Goal: Task Accomplishment & Management: Manage account settings

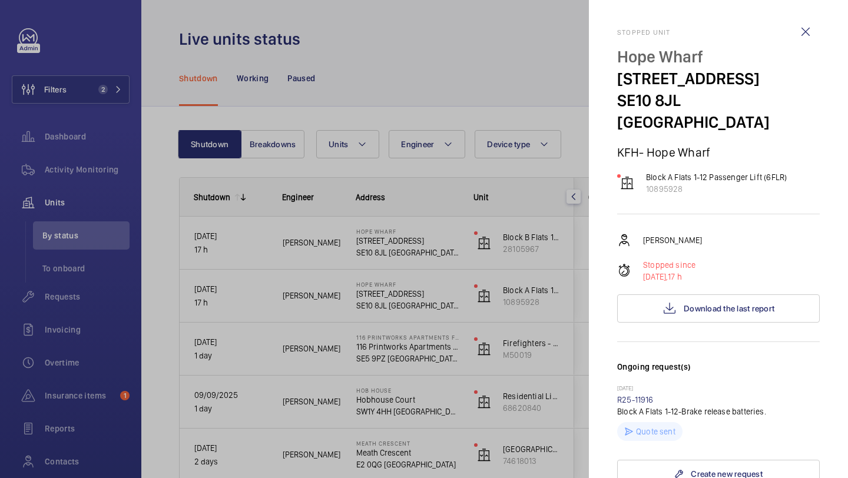
click at [68, 92] on div at bounding box center [424, 239] width 848 height 478
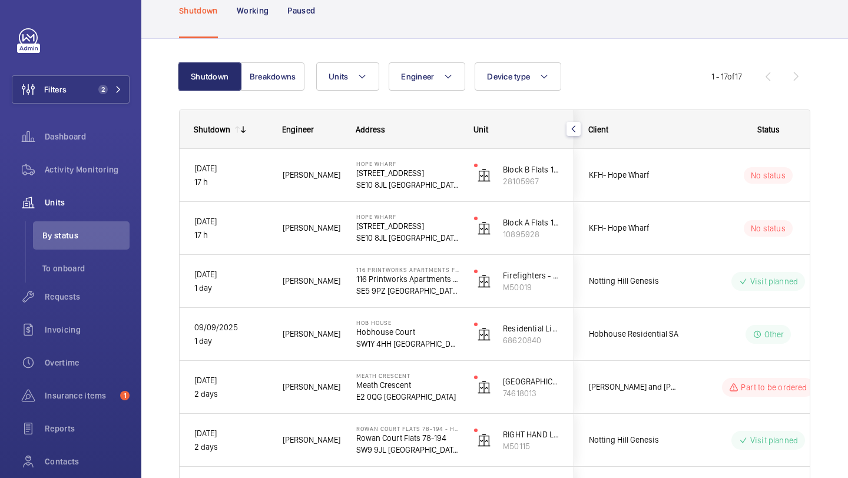
click at [82, 89] on div at bounding box center [424, 239] width 848 height 478
click at [88, 89] on button "Filters 2" at bounding box center [71, 89] width 118 height 28
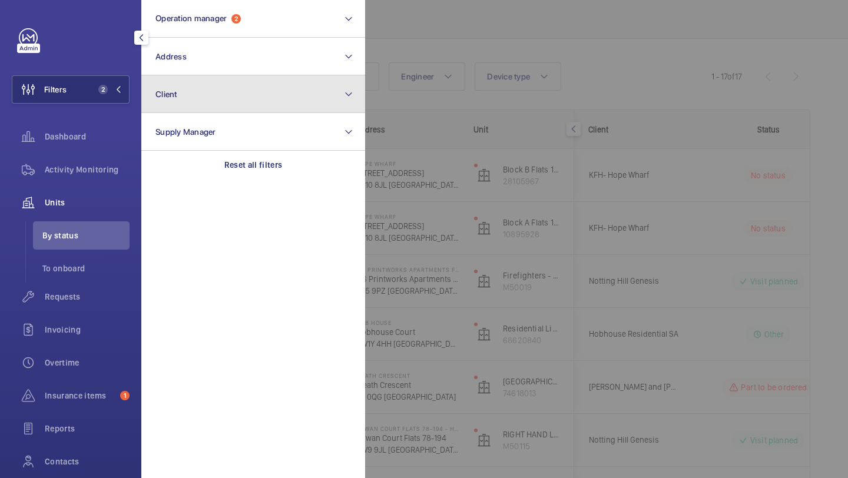
click at [169, 75] on button "Client" at bounding box center [253, 94] width 224 height 38
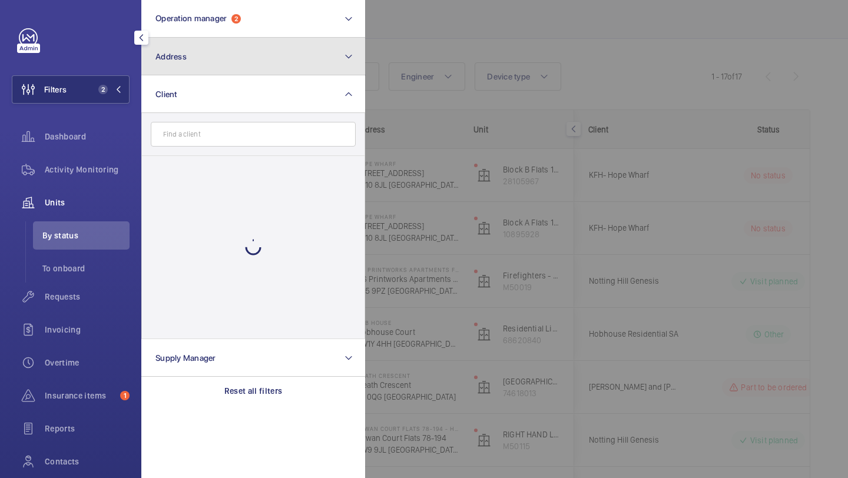
click at [172, 61] on button "Address" at bounding box center [253, 57] width 224 height 38
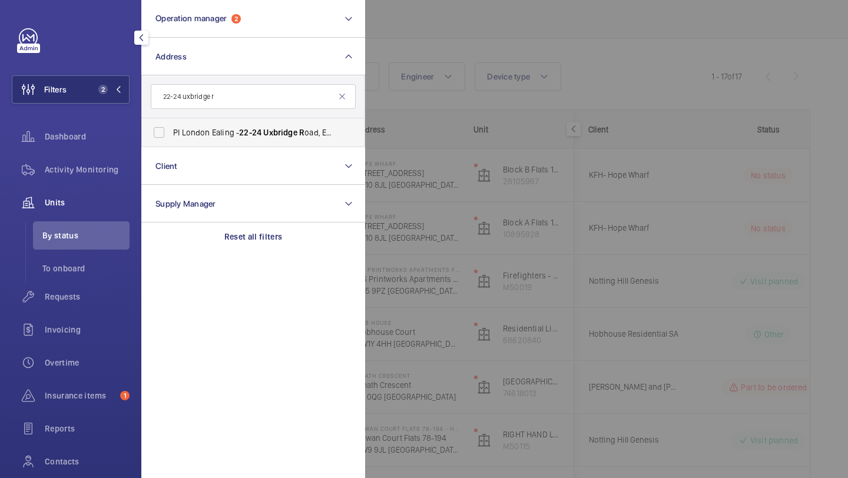
type input "22-24 uxbridge r"
click at [233, 125] on label "PI London Ealing - 22-24 Uxbridge R oad, EALING W5 2S R" at bounding box center [244, 132] width 205 height 28
click at [171, 125] on input "PI London Ealing - 22-24 Uxbridge R oad, EALING W5 2S R" at bounding box center [159, 133] width 24 height 24
checkbox input "true"
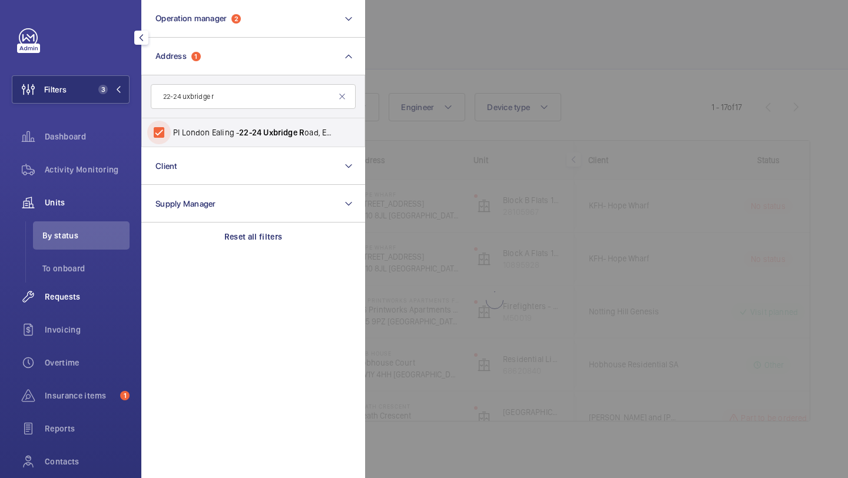
scroll to position [37, 0]
click at [90, 297] on span "Requests" at bounding box center [87, 297] width 85 height 12
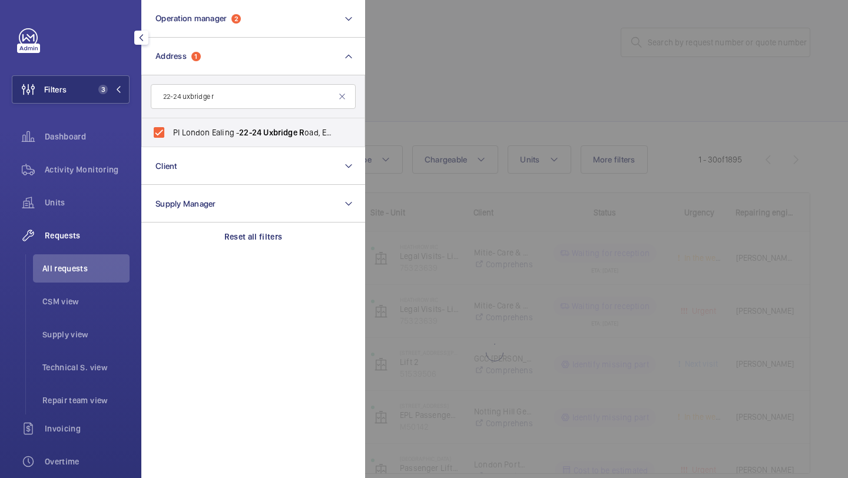
click at [500, 96] on div at bounding box center [789, 239] width 848 height 478
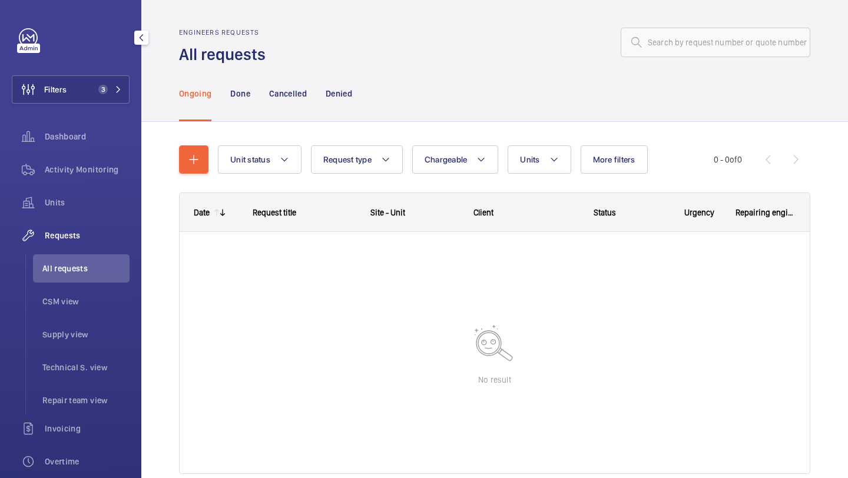
click at [55, 319] on ul "All requests CSM view Supply view Technical S. view Repair team view" at bounding box center [77, 334] width 104 height 160
click at [55, 327] on li "Supply view" at bounding box center [81, 334] width 97 height 28
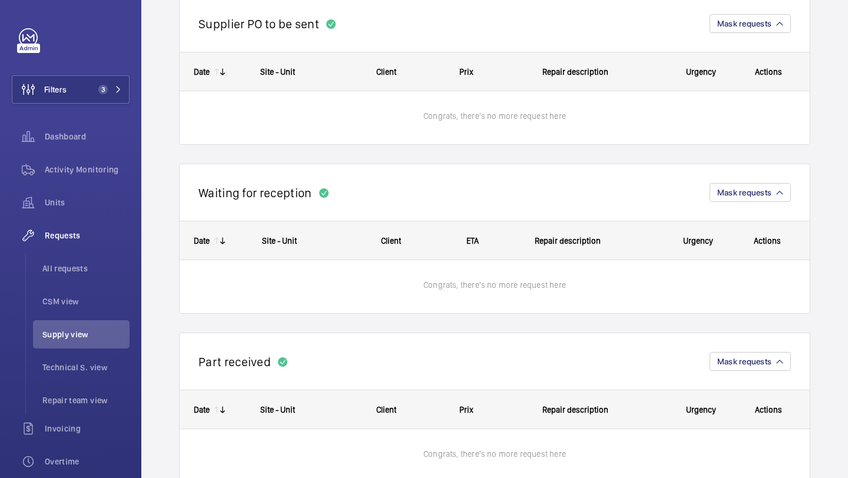
scroll to position [678, 0]
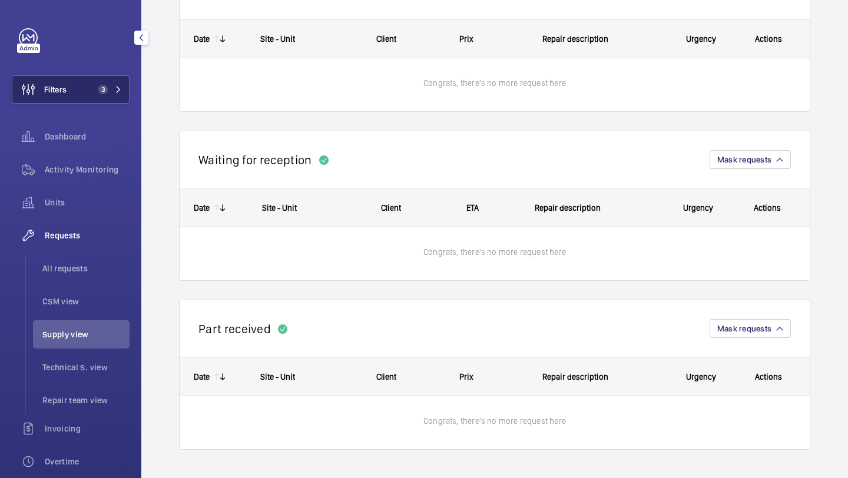
click at [106, 97] on button "Filters 3" at bounding box center [71, 89] width 118 height 28
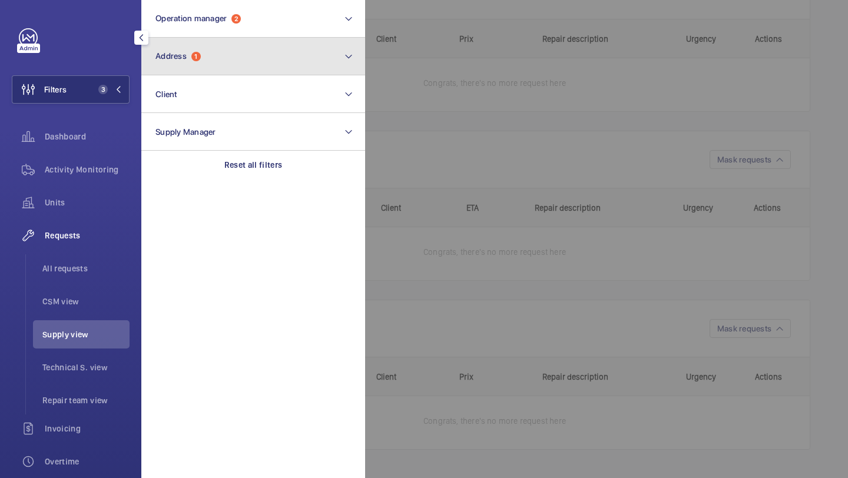
click at [185, 47] on button "Address 1" at bounding box center [253, 57] width 224 height 38
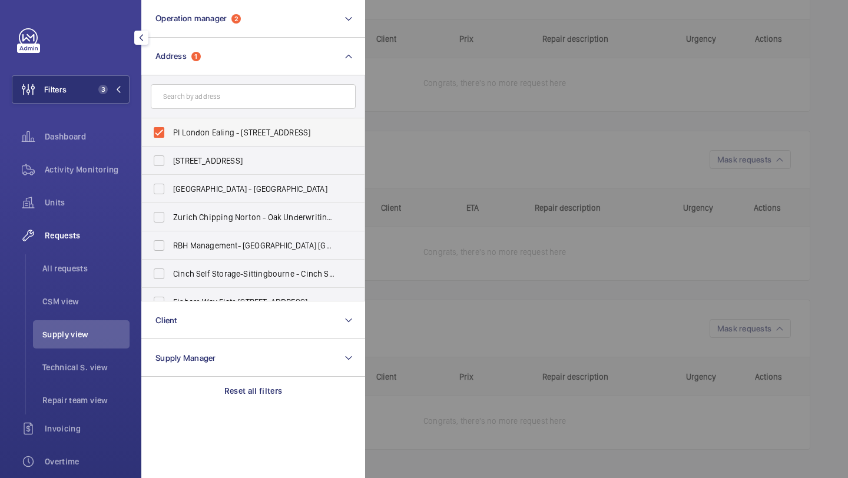
click at [187, 123] on label "PI London Ealing - [STREET_ADDRESS]" at bounding box center [244, 132] width 205 height 28
click at [171, 123] on input "PI London Ealing - [STREET_ADDRESS]" at bounding box center [159, 133] width 24 height 24
checkbox input "false"
click at [102, 201] on span "Units" at bounding box center [87, 203] width 85 height 12
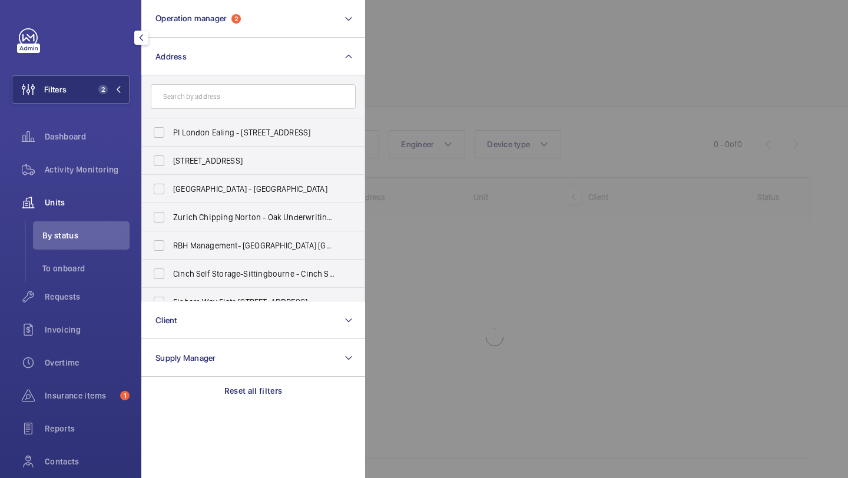
click at [419, 124] on div at bounding box center [789, 239] width 848 height 478
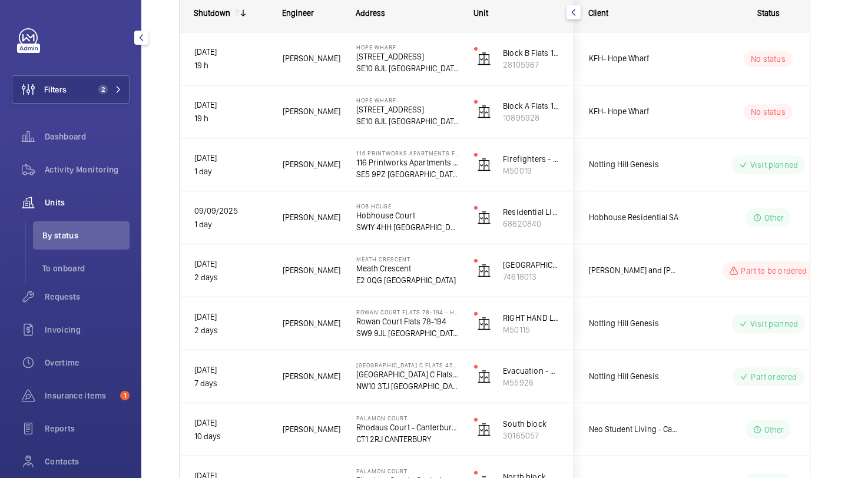
scroll to position [157, 0]
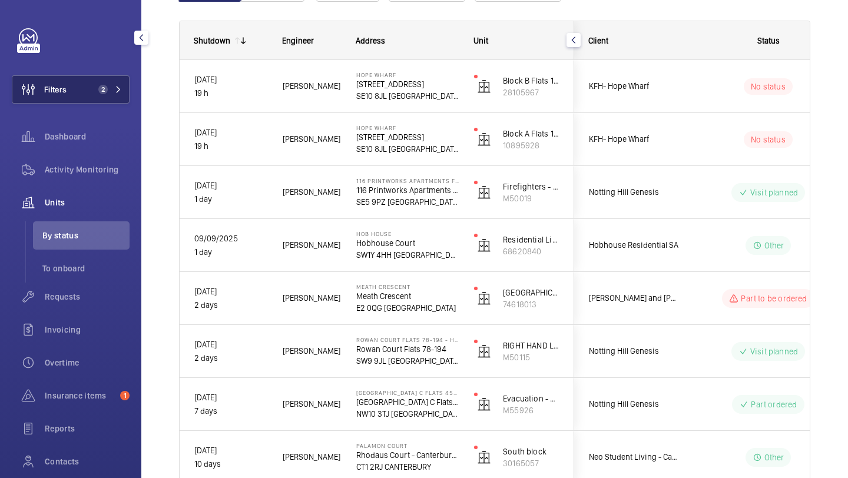
click at [98, 97] on button "Filters 2" at bounding box center [71, 89] width 118 height 28
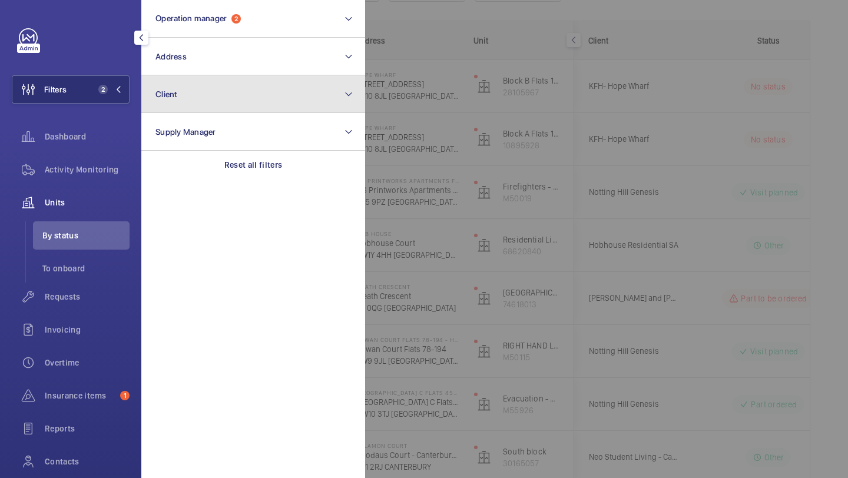
click at [183, 90] on button "Client" at bounding box center [253, 94] width 224 height 38
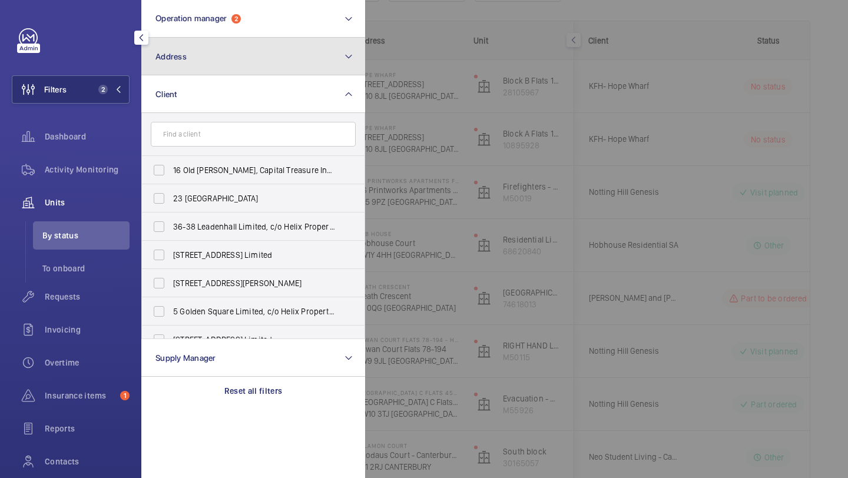
click at [186, 73] on button "Address" at bounding box center [253, 57] width 224 height 38
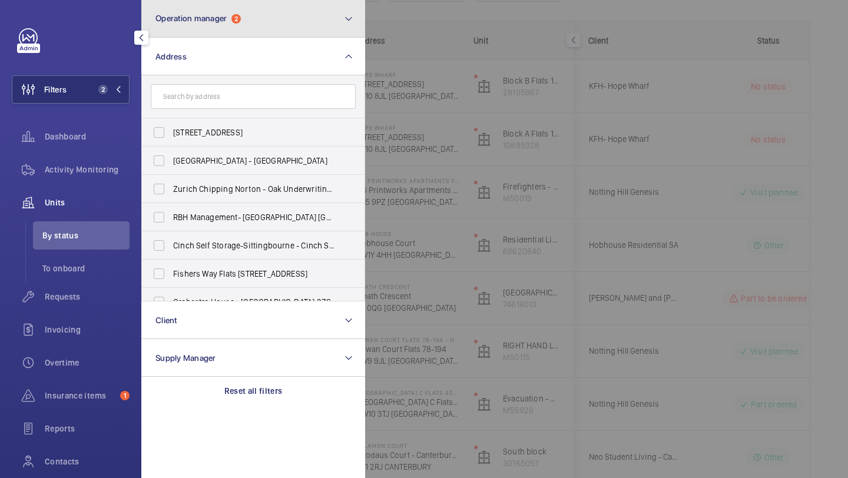
click at [219, 25] on button "Operation manager 2" at bounding box center [253, 19] width 224 height 38
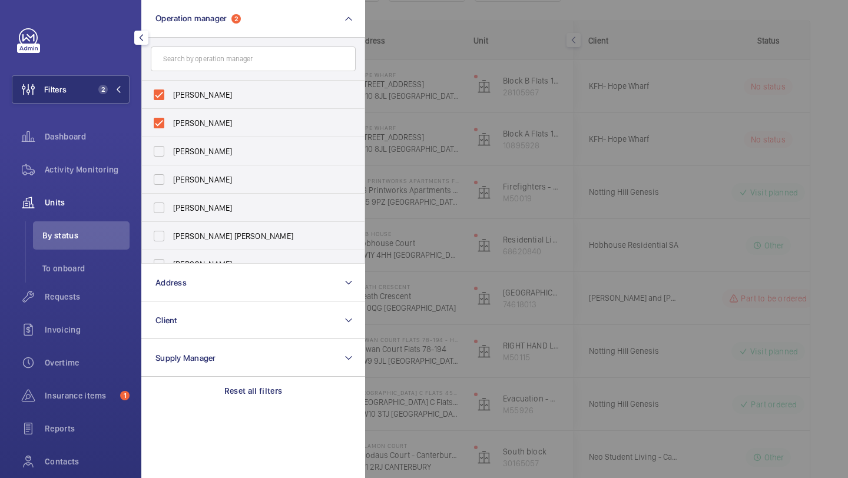
click at [510, 55] on div at bounding box center [789, 239] width 848 height 478
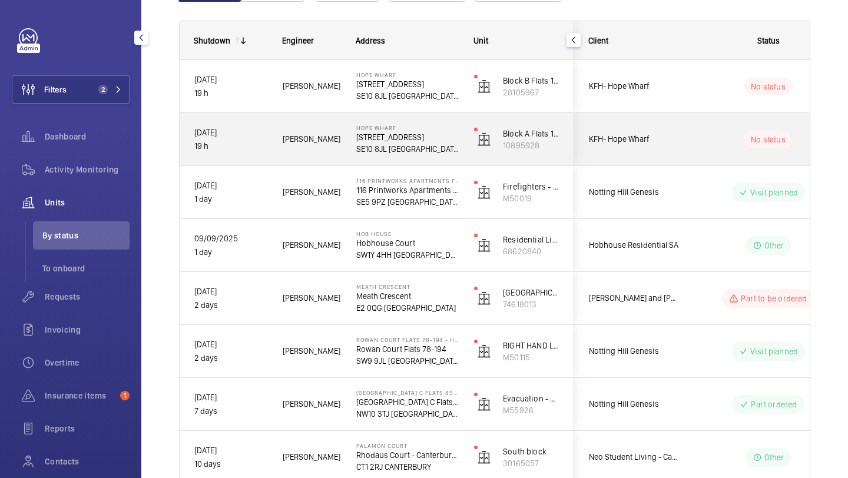
scroll to position [0, 0]
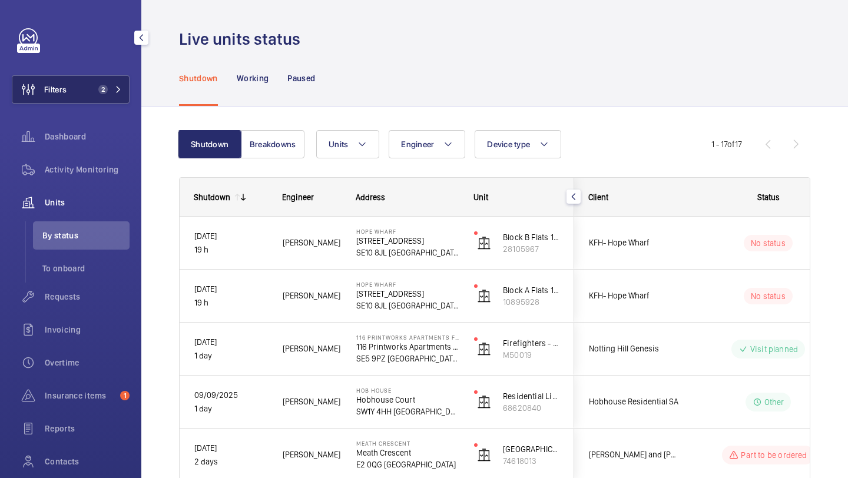
click at [90, 102] on button "Filters 2" at bounding box center [71, 89] width 118 height 28
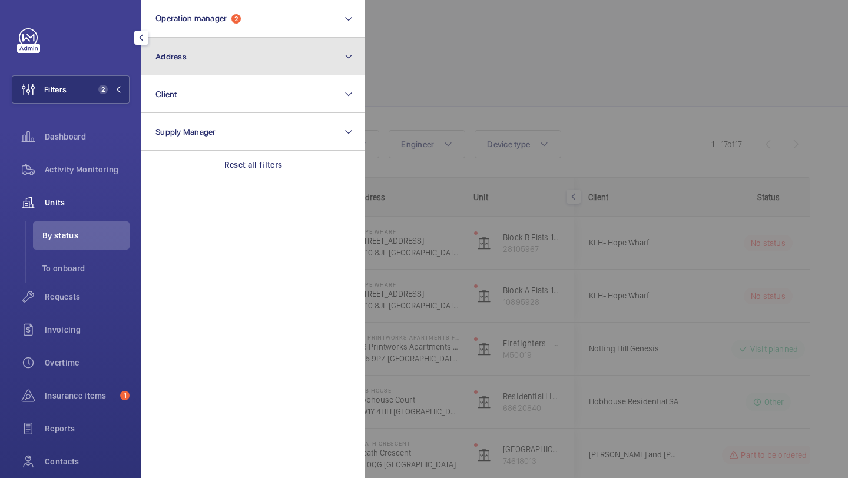
click at [186, 68] on button "Address" at bounding box center [253, 57] width 224 height 38
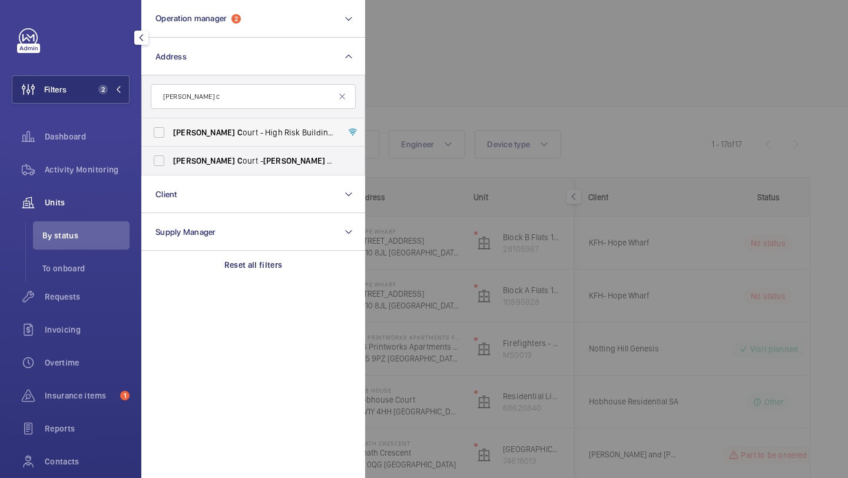
type input "[PERSON_NAME] c"
click at [237, 135] on span "C" at bounding box center [239, 132] width 5 height 9
click at [171, 135] on input "[PERSON_NAME][STREET_ADDRESS][PERSON_NAME]" at bounding box center [159, 133] width 24 height 24
checkbox input "true"
click at [85, 300] on span "Requests" at bounding box center [87, 297] width 85 height 12
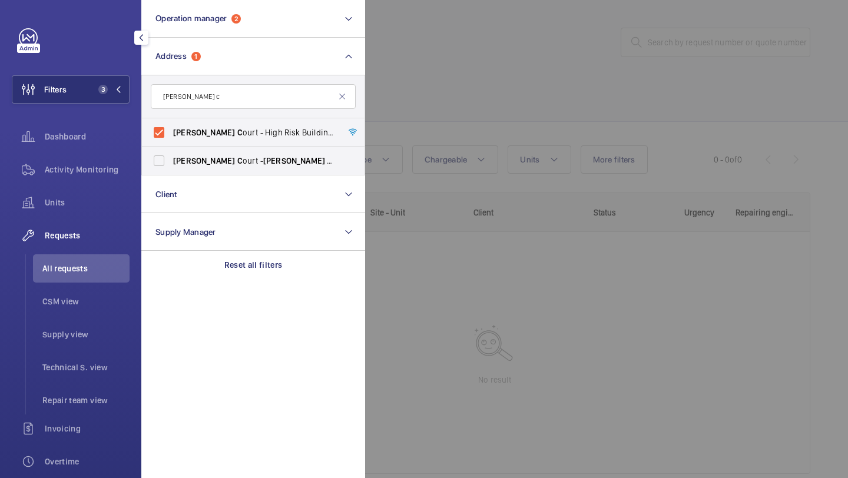
click at [429, 109] on div at bounding box center [789, 239] width 848 height 478
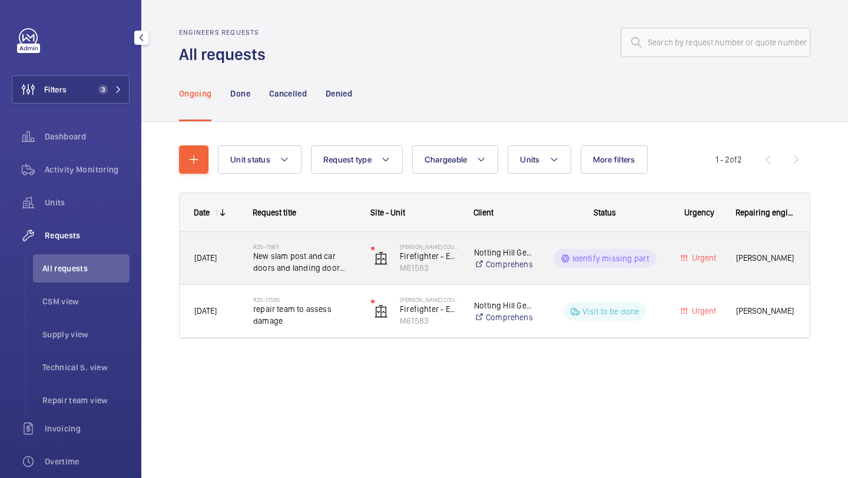
click at [324, 257] on span "New slam post and car doors and landing door equipment." at bounding box center [304, 262] width 102 height 24
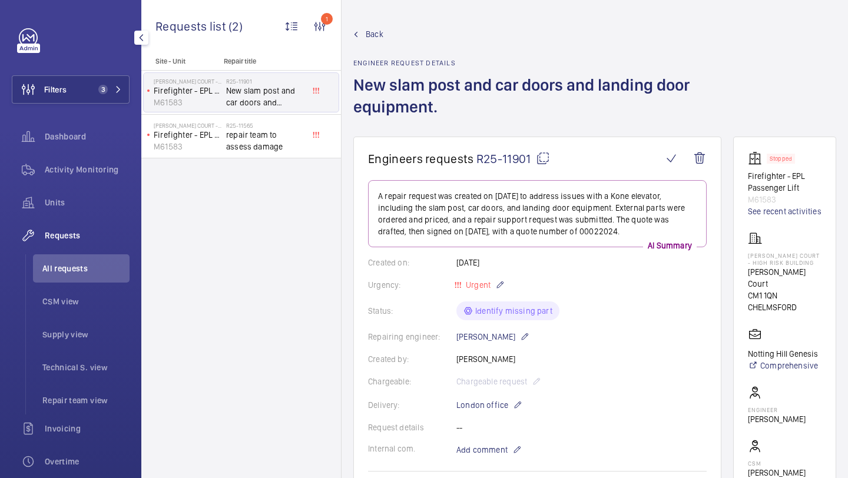
scroll to position [327, 0]
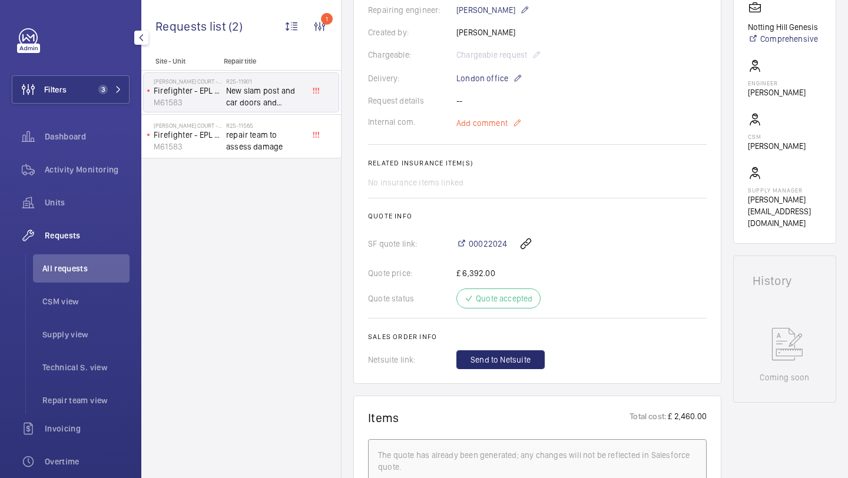
click at [500, 124] on span "Add comment" at bounding box center [481, 123] width 51 height 12
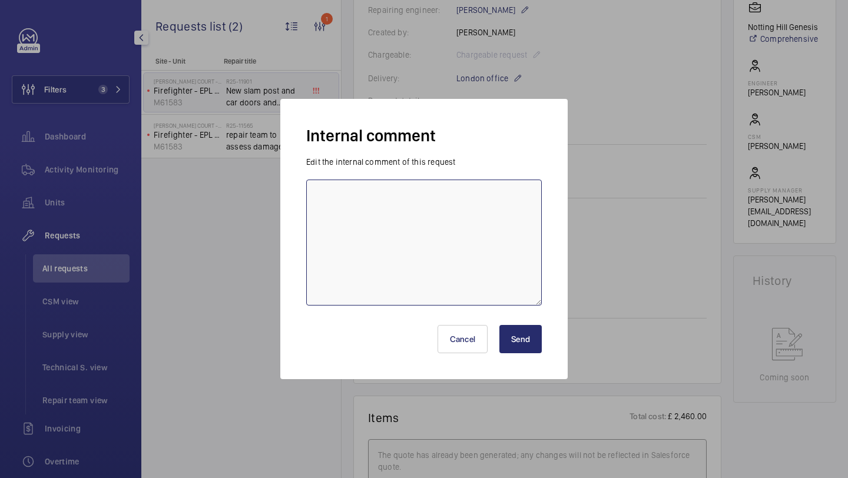
click at [472, 234] on textarea at bounding box center [424, 243] width 236 height 126
type textarea "on order - elle to send PO [PERSON_NAME] order placed already"
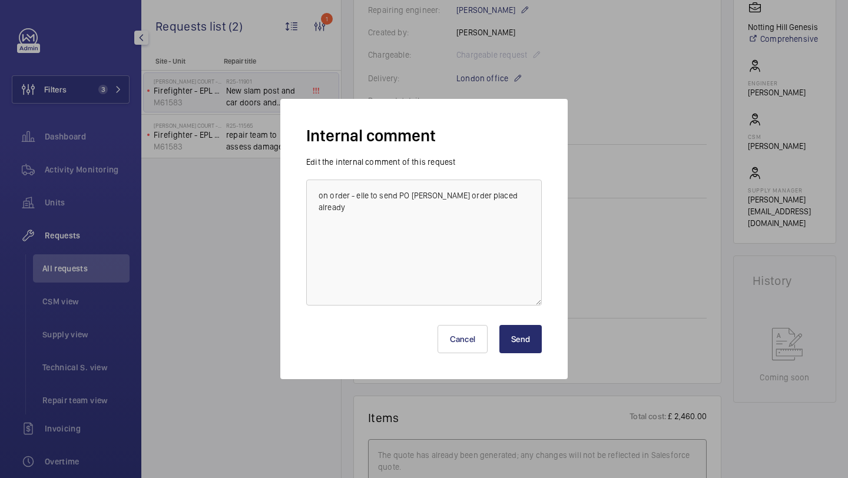
click at [516, 336] on button "Send" at bounding box center [520, 339] width 42 height 28
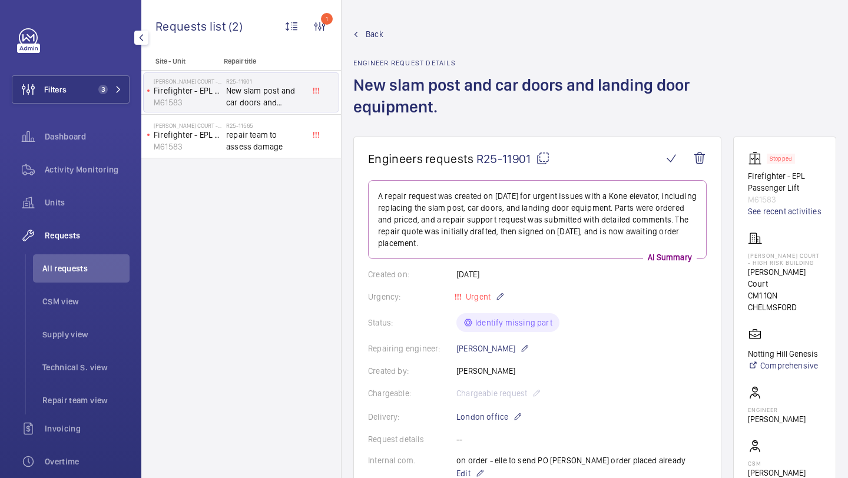
drag, startPoint x: 531, startPoint y: 163, endPoint x: 478, endPoint y: 160, distance: 52.5
click at [478, 160] on span "R25-11901" at bounding box center [514, 158] width 74 height 15
copy span "R25-11901"
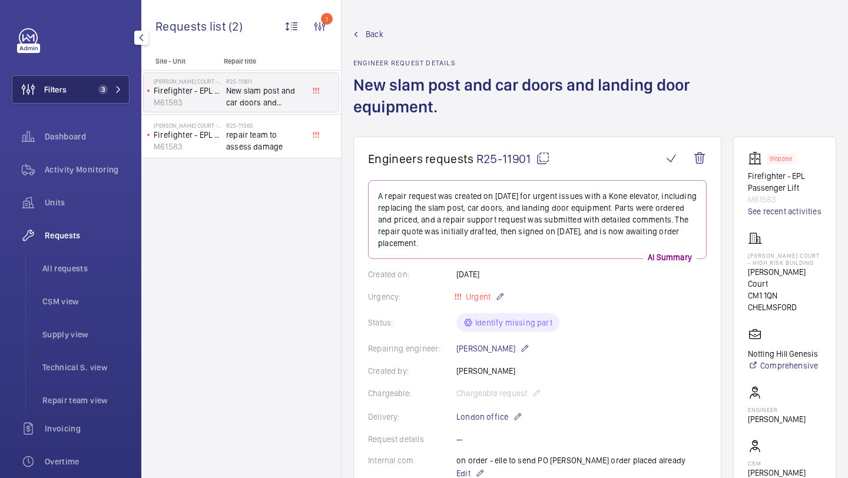
click at [84, 102] on button "Filters 3" at bounding box center [71, 89] width 118 height 28
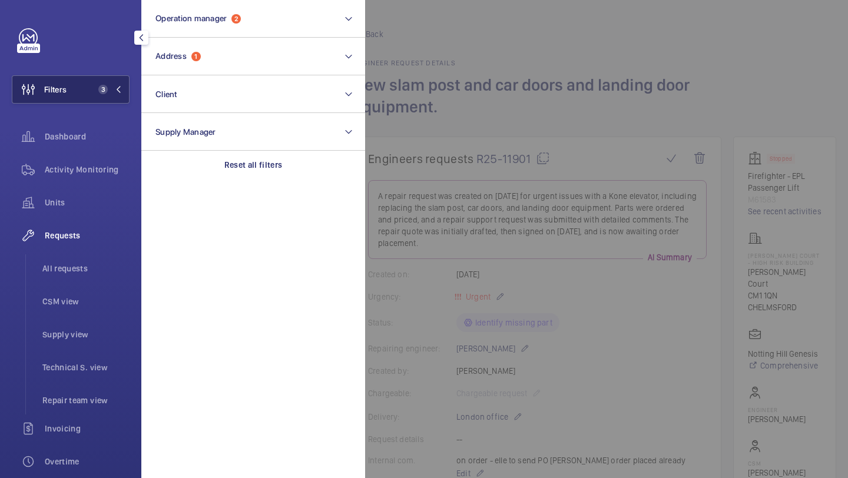
click at [86, 93] on button "Filters 3" at bounding box center [71, 89] width 118 height 28
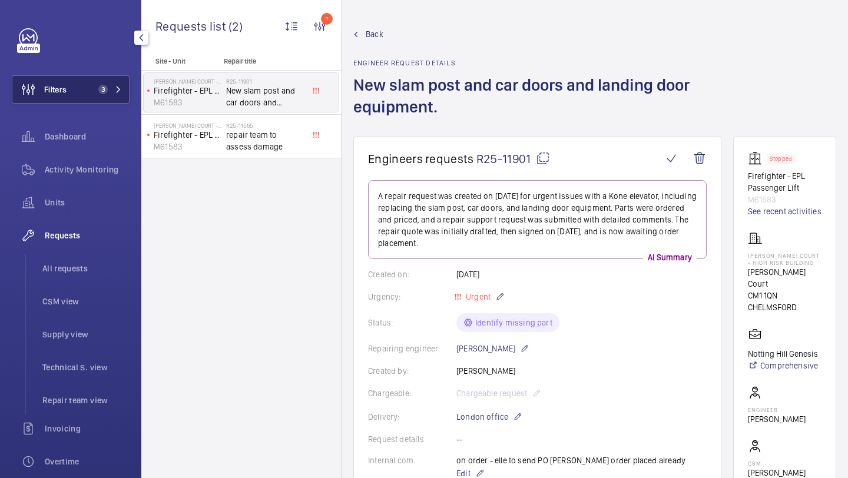
click at [95, 87] on span "3" at bounding box center [101, 89] width 14 height 9
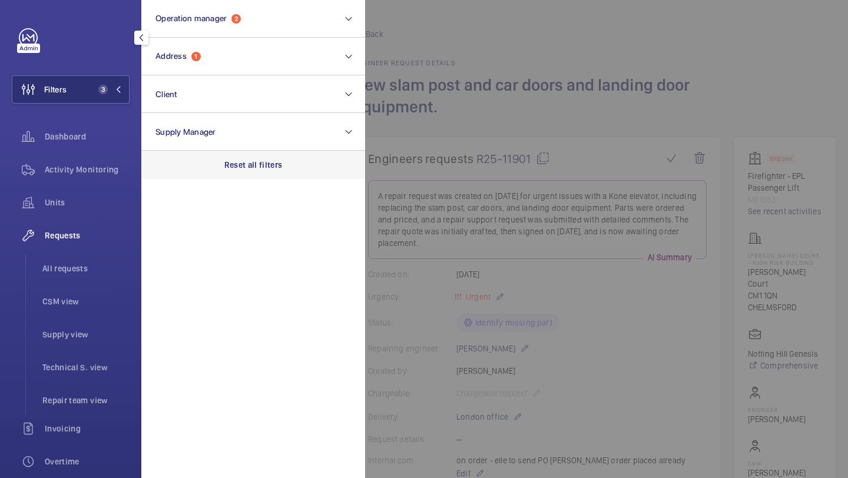
click at [247, 167] on p "Reset all filters" at bounding box center [253, 165] width 58 height 12
click at [81, 263] on span "All requests" at bounding box center [85, 269] width 87 height 12
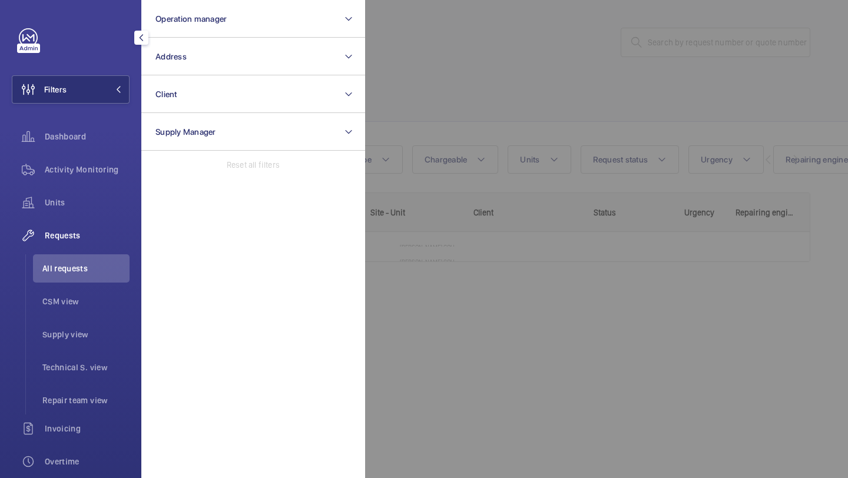
click at [503, 108] on div at bounding box center [789, 239] width 848 height 478
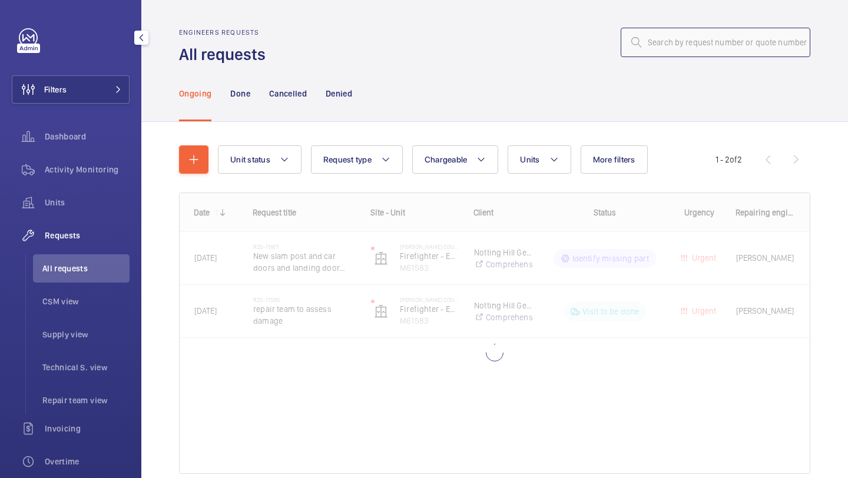
click at [697, 47] on input "text" at bounding box center [716, 42] width 190 height 29
paste input "R25-09009"
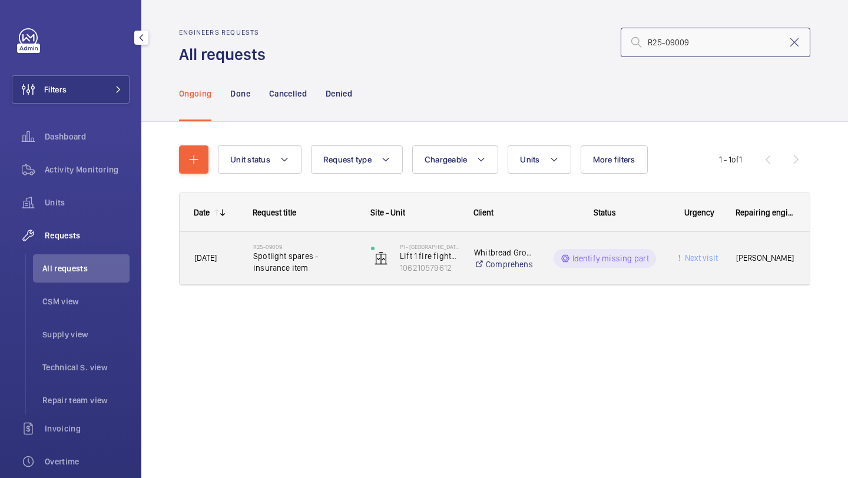
type input "R25-09009"
click at [307, 249] on h2 "R25-09009" at bounding box center [304, 246] width 102 height 7
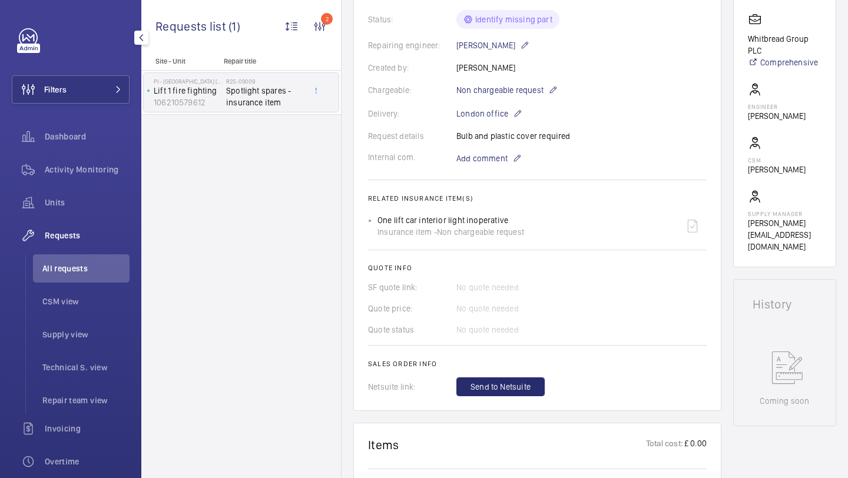
scroll to position [507, 0]
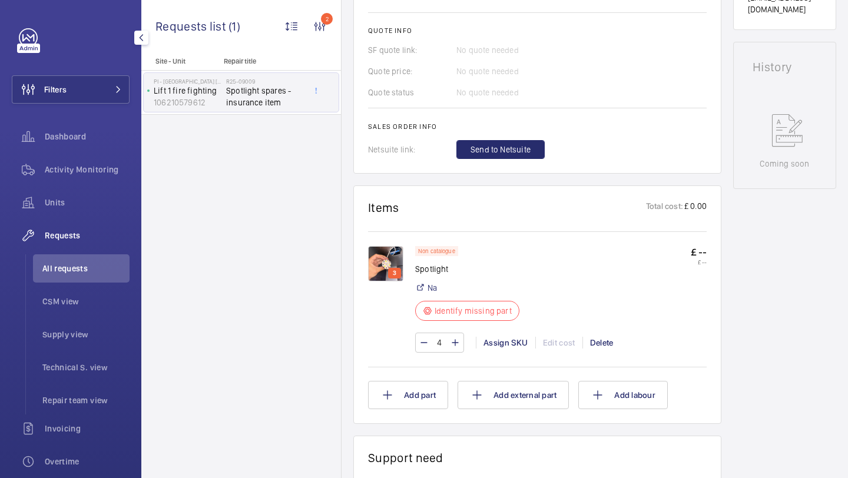
click at [385, 264] on img at bounding box center [385, 263] width 35 height 35
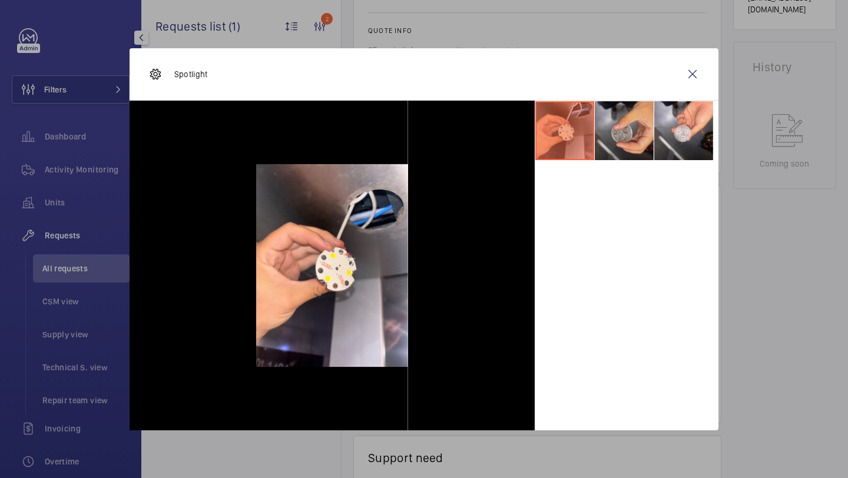
click at [635, 135] on li at bounding box center [624, 130] width 59 height 59
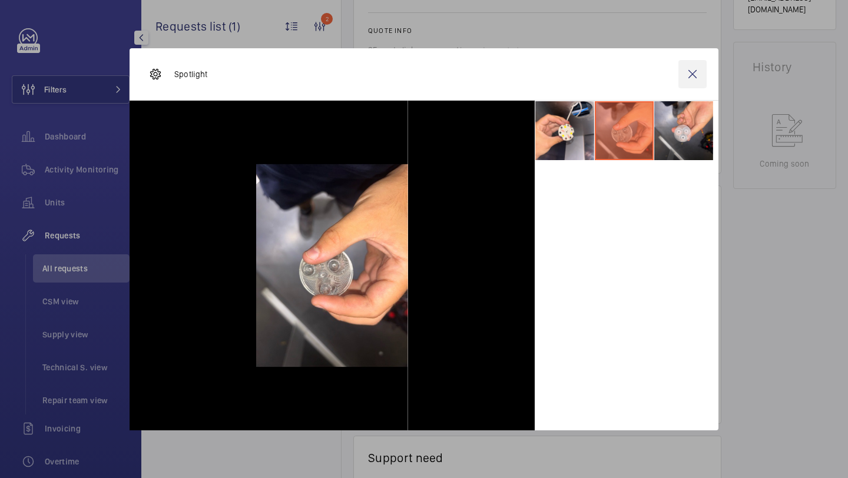
click at [689, 67] on wm-front-icon-button at bounding box center [693, 74] width 28 height 28
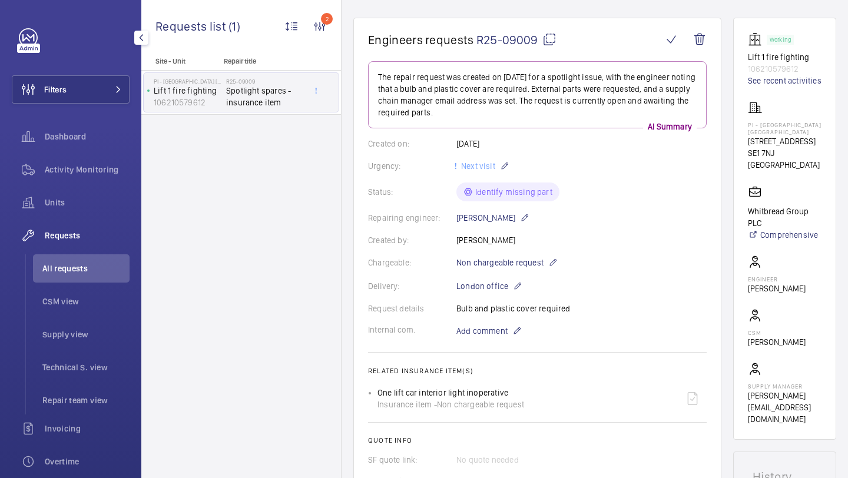
scroll to position [550, 0]
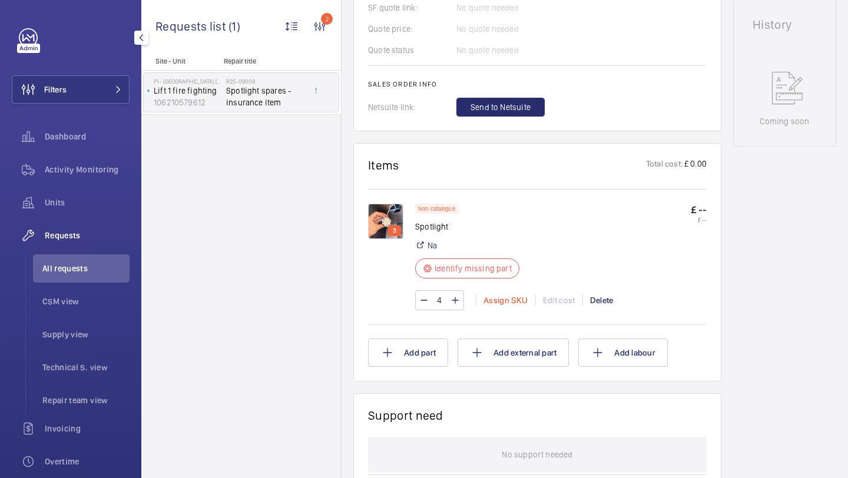
click at [522, 299] on div "Assign SKU" at bounding box center [505, 301] width 59 height 12
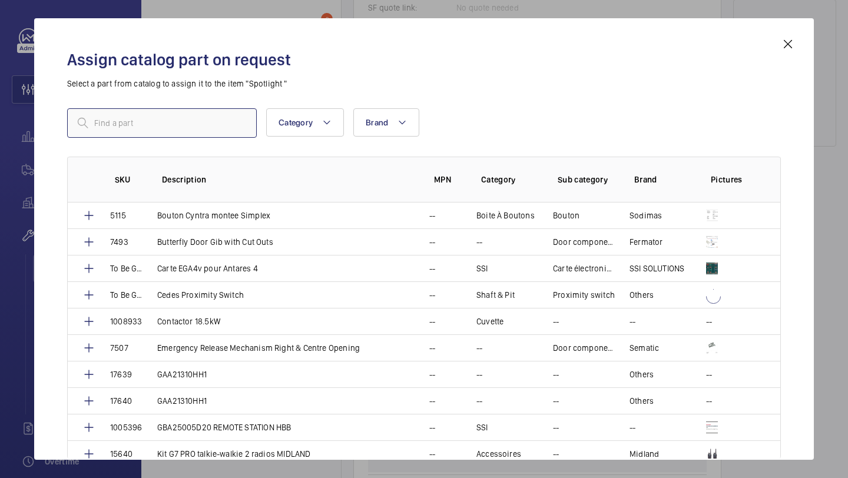
click at [247, 128] on input "text" at bounding box center [162, 122] width 190 height 29
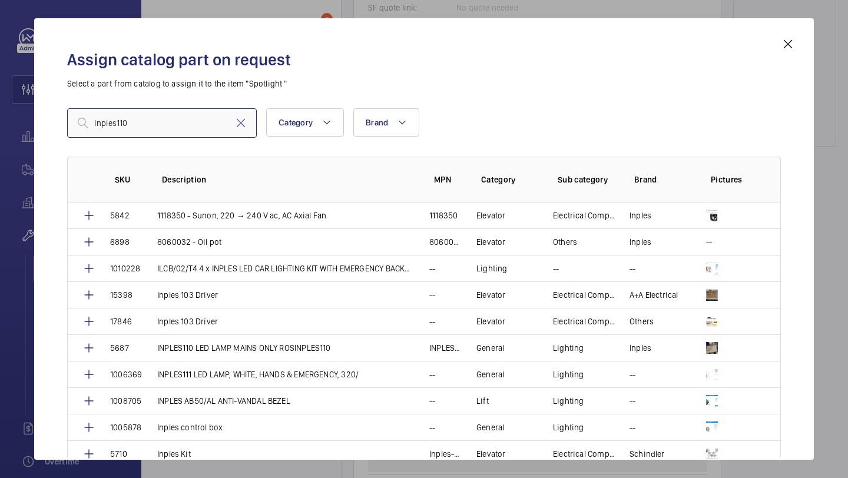
click at [118, 127] on input "inples110" at bounding box center [162, 122] width 190 height 29
click at [117, 125] on input "inples110" at bounding box center [162, 122] width 190 height 29
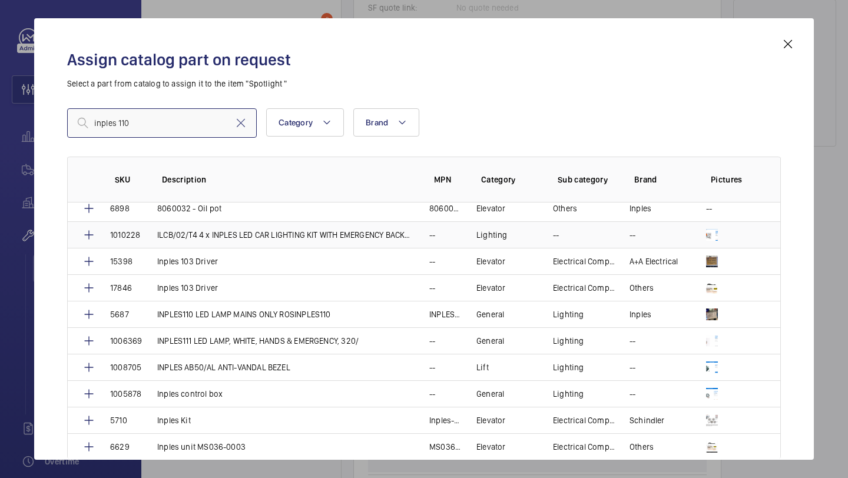
scroll to position [35, 0]
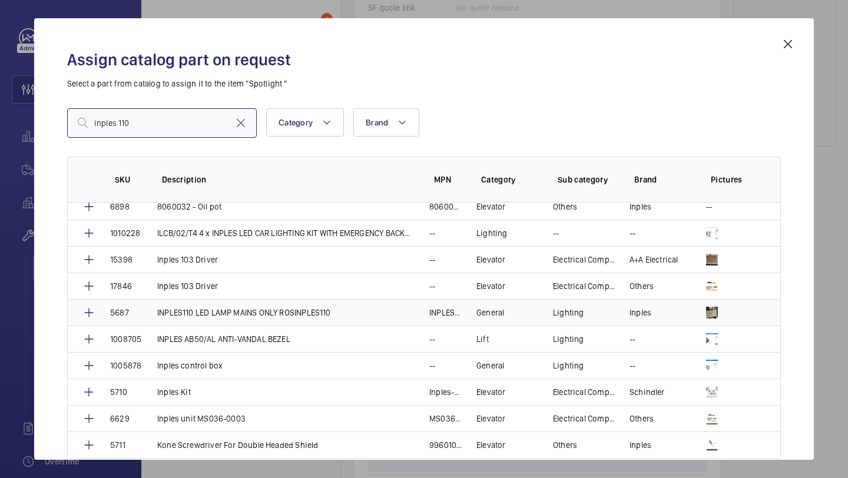
type input "inples 110"
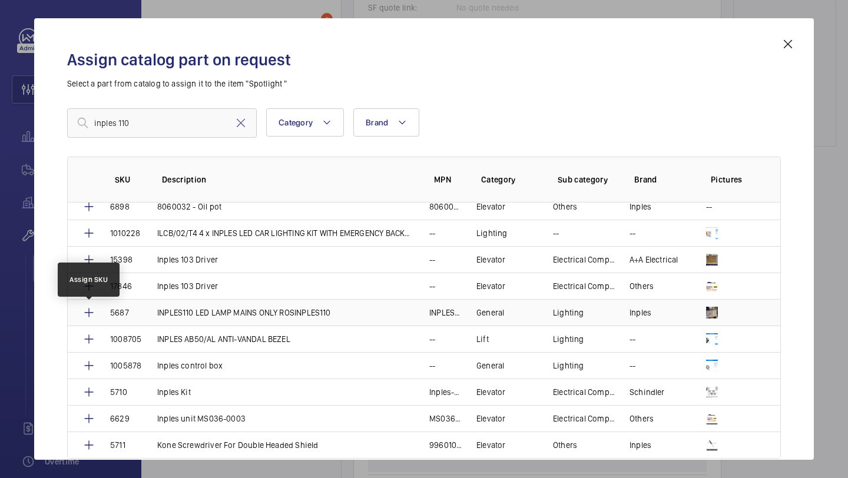
click at [92, 310] on mat-icon at bounding box center [89, 313] width 14 height 14
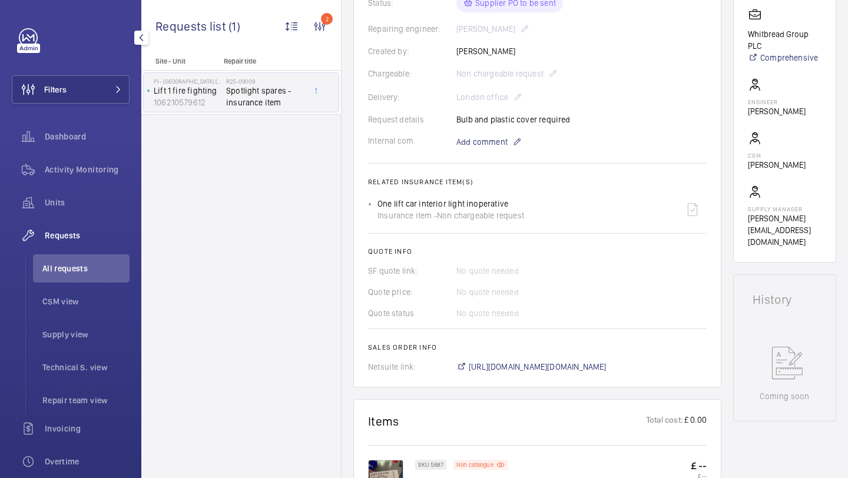
scroll to position [358, 0]
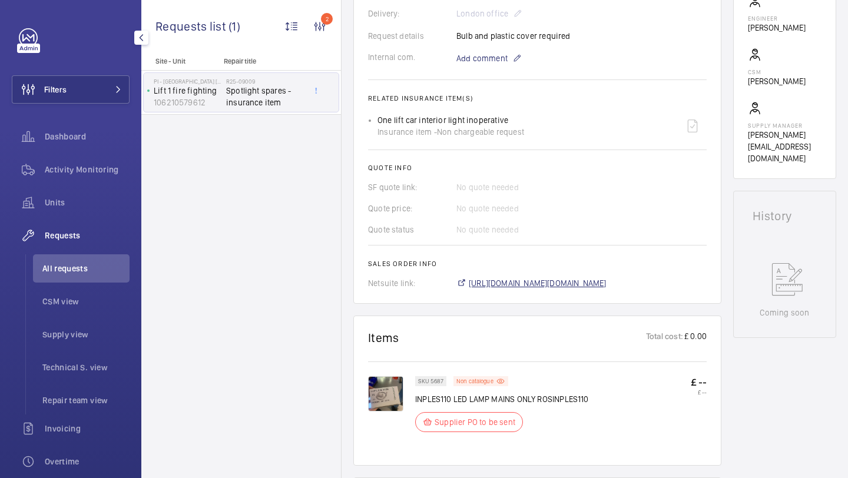
click at [491, 282] on span "[URL][DOMAIN_NAME][DOMAIN_NAME]" at bounding box center [538, 283] width 138 height 12
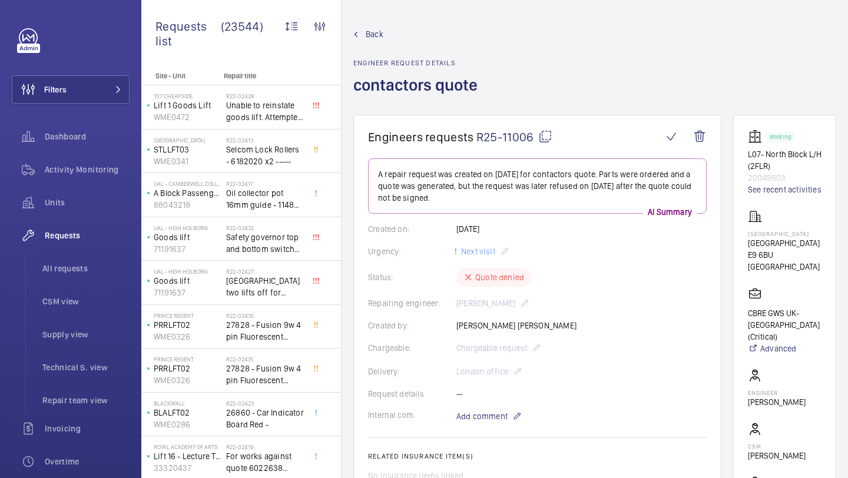
drag, startPoint x: 534, startPoint y: 141, endPoint x: 478, endPoint y: 138, distance: 56.1
click at [478, 138] on span "R25-11006" at bounding box center [515, 137] width 76 height 15
copy span "R25-11006"
click at [85, 266] on span "All requests" at bounding box center [85, 269] width 87 height 12
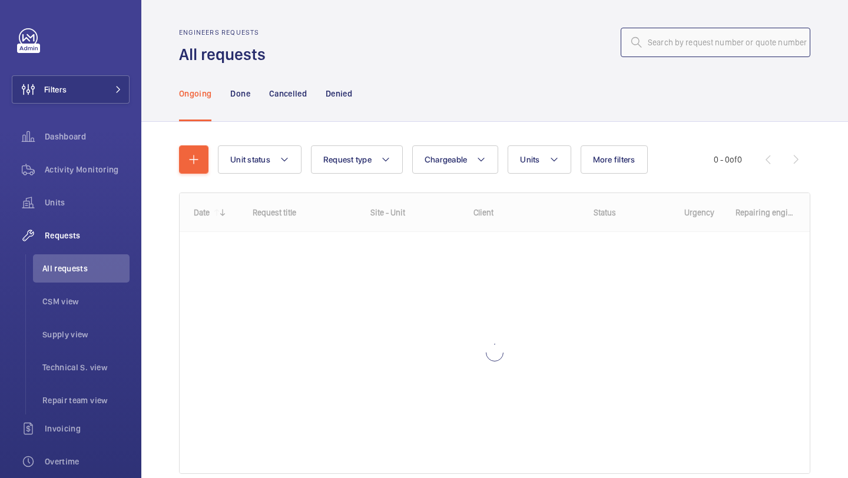
click at [677, 34] on input "text" at bounding box center [716, 42] width 190 height 29
paste input "R25-07882"
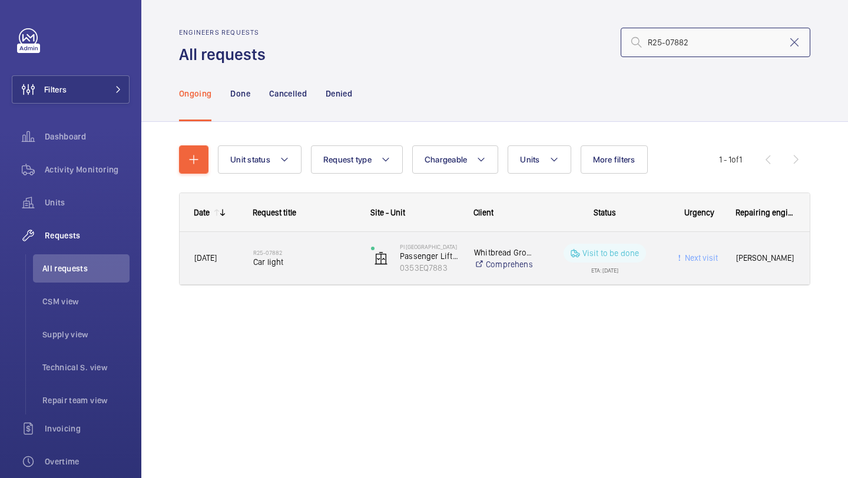
type input "R25-07882"
click at [299, 273] on div "R25-07882 Car light" at bounding box center [304, 258] width 102 height 34
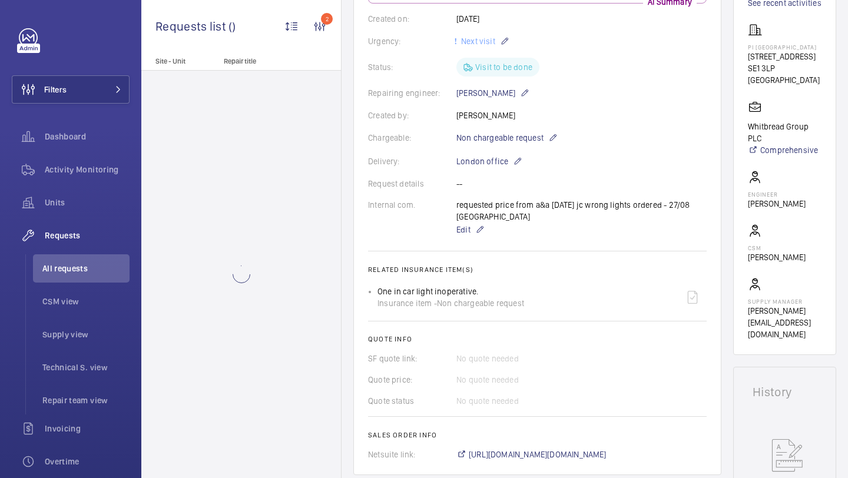
scroll to position [447, 0]
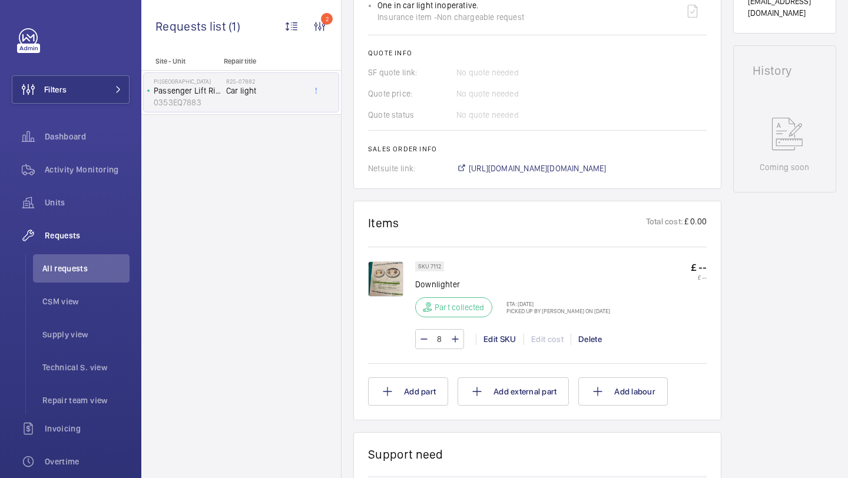
scroll to position [565, 0]
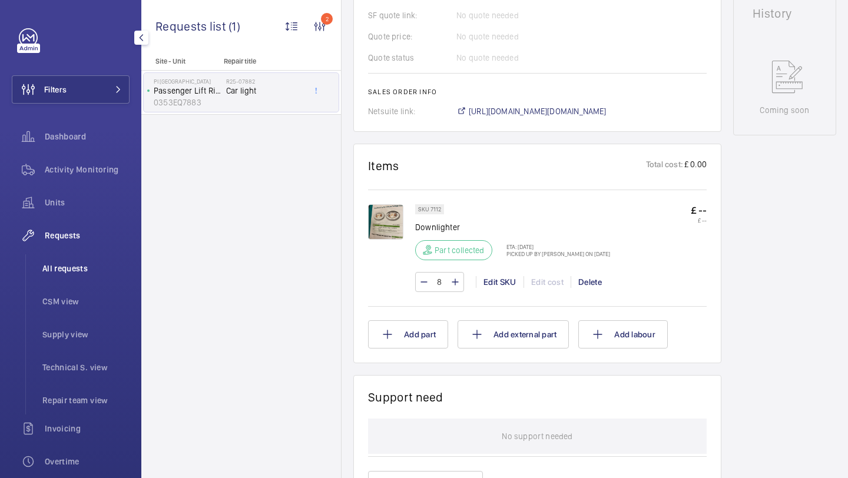
click at [55, 267] on span "All requests" at bounding box center [85, 269] width 87 height 12
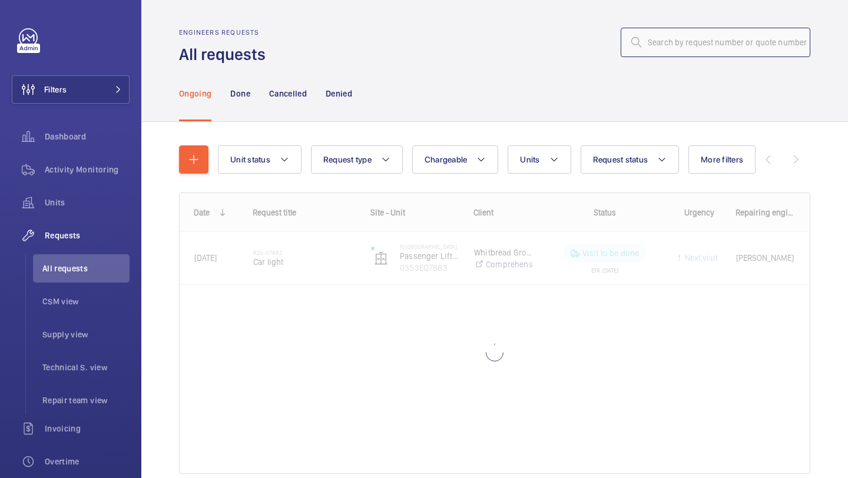
click at [707, 39] on input "text" at bounding box center [716, 42] width 190 height 29
paste input "R24-11231"
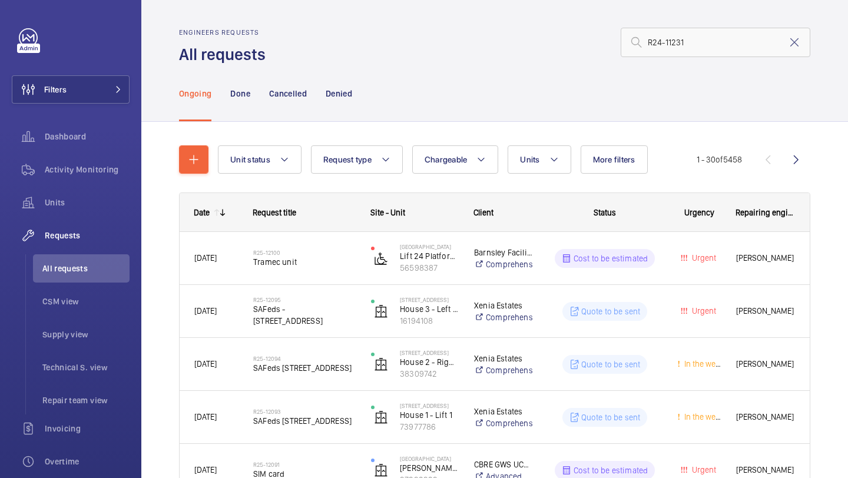
click at [626, 73] on div "Ongoing Done Cancelled Denied" at bounding box center [494, 93] width 631 height 56
click at [688, 45] on input "R24-11231" at bounding box center [716, 42] width 190 height 29
type input "R24-11231"
click at [796, 46] on mat-icon at bounding box center [795, 42] width 14 height 14
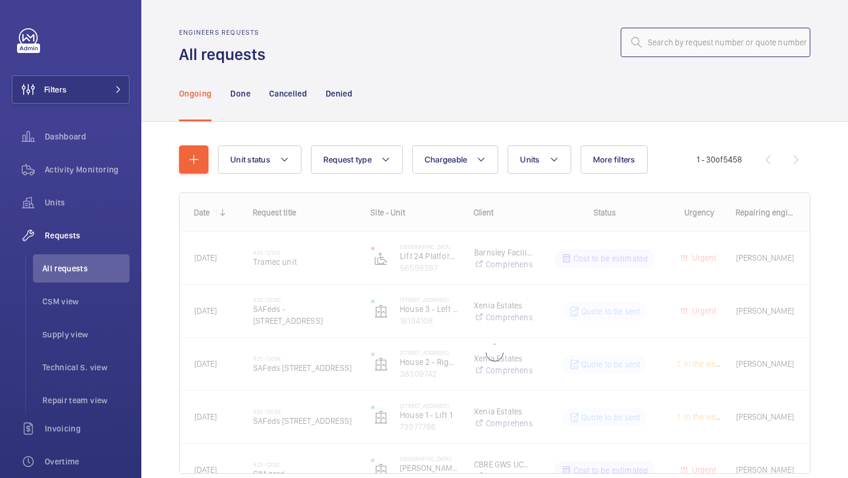
click at [706, 45] on input "text" at bounding box center [716, 42] width 190 height 29
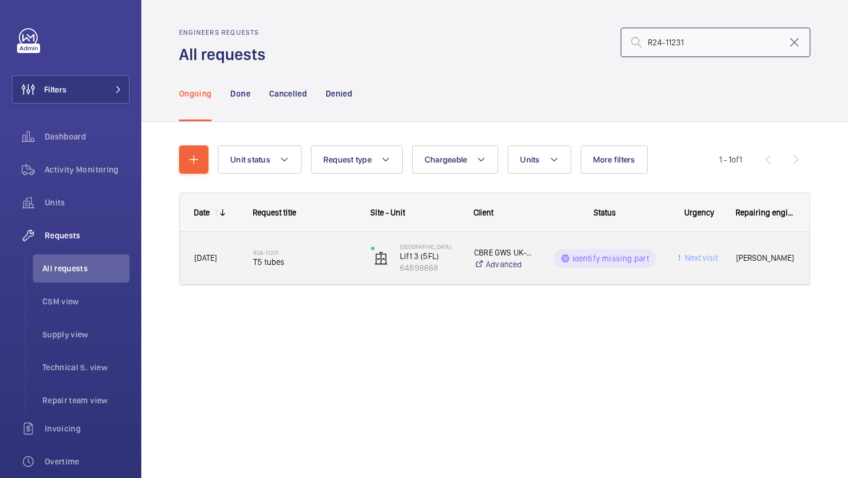
type input "R24-11231"
click at [243, 277] on div "R24-11231 T5 tubes" at bounding box center [297, 258] width 117 height 53
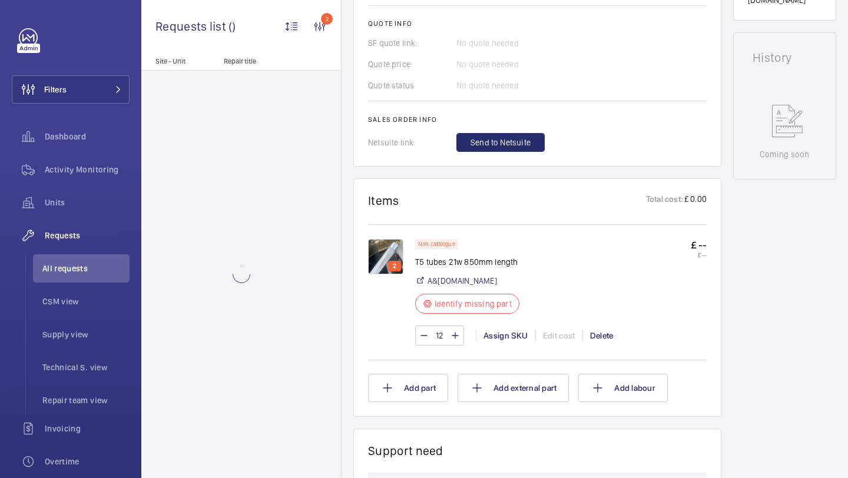
scroll to position [597, 0]
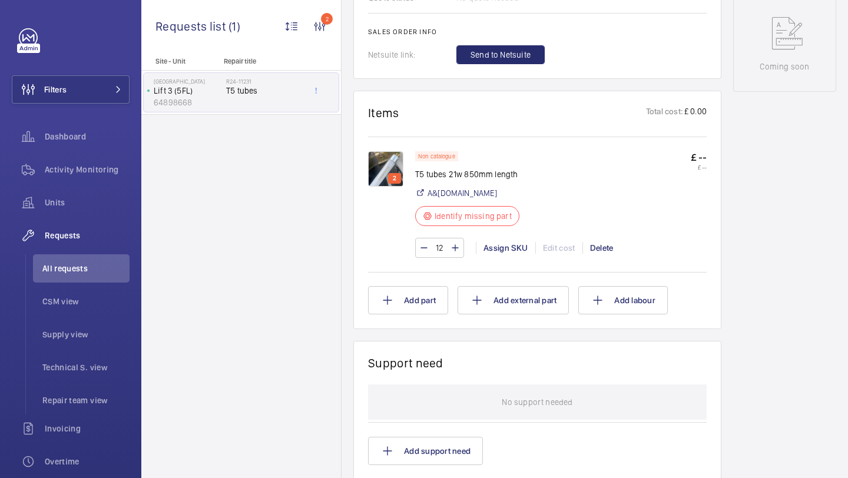
click at [379, 178] on img at bounding box center [385, 168] width 35 height 35
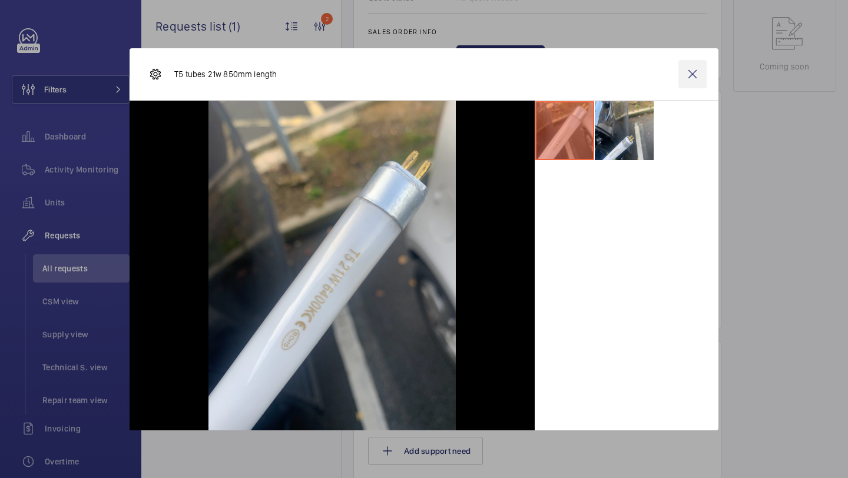
click at [698, 82] on wm-front-icon-button at bounding box center [693, 74] width 28 height 28
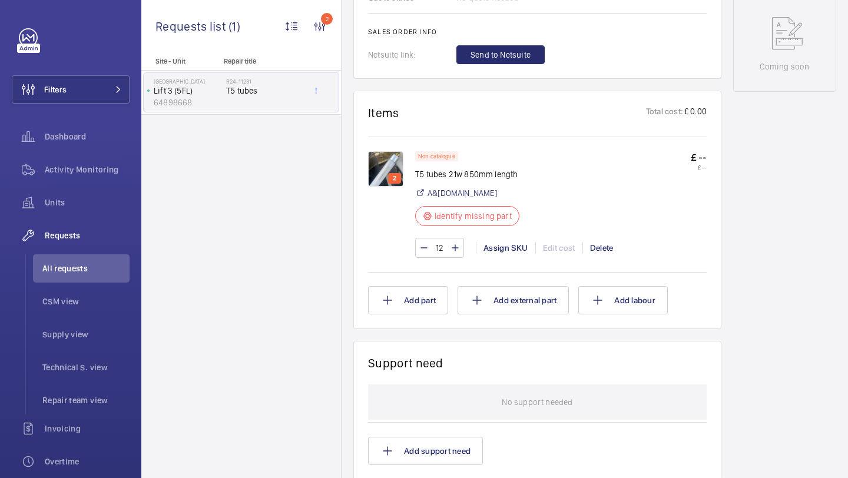
scroll to position [0, 0]
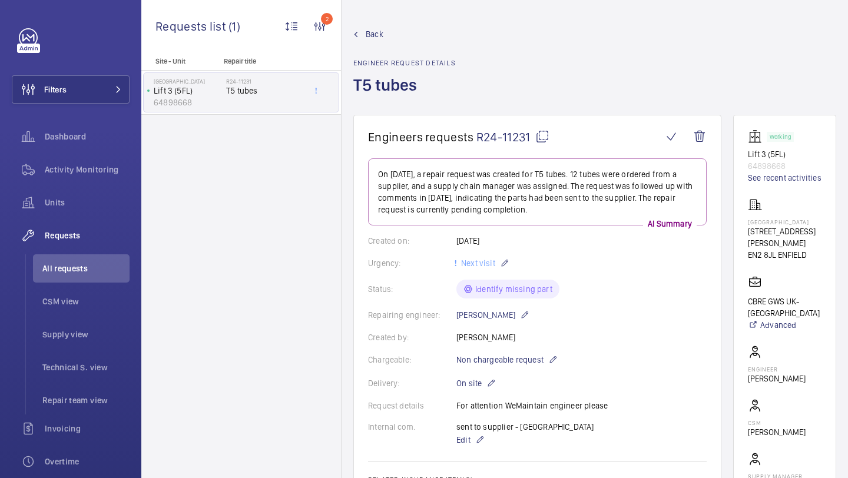
drag, startPoint x: 531, startPoint y: 141, endPoint x: 477, endPoint y: 141, distance: 54.8
click at [477, 141] on span "R24-11231" at bounding box center [513, 137] width 73 height 15
copy span "R24-11231"
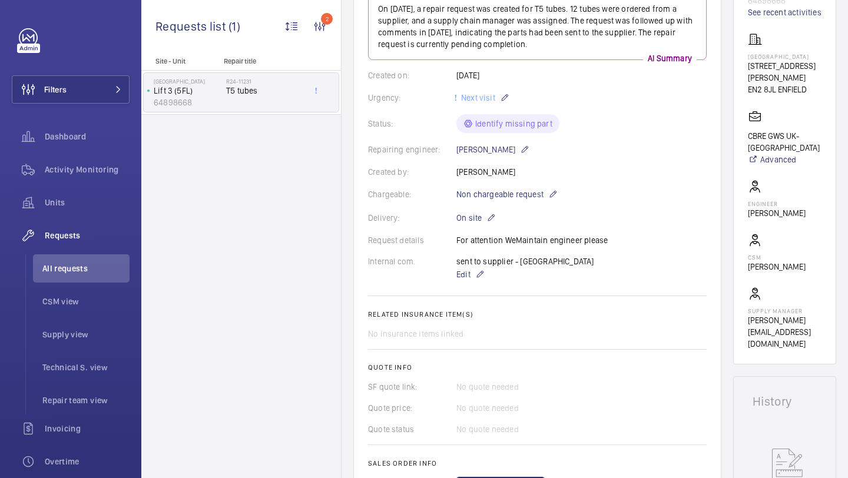
scroll to position [401, 0]
